Goal: Task Accomplishment & Management: Use online tool/utility

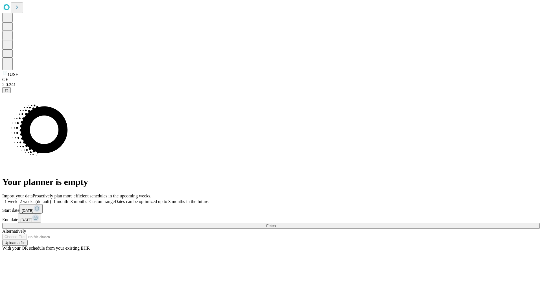
click at [276, 224] on span "Fetch" at bounding box center [270, 226] width 9 height 4
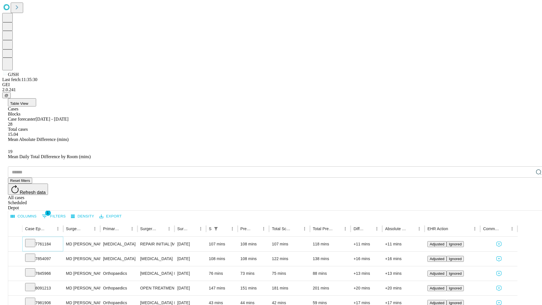
click at [33, 240] on icon at bounding box center [30, 243] width 6 height 6
